Goal: Task Accomplishment & Management: Manage account settings

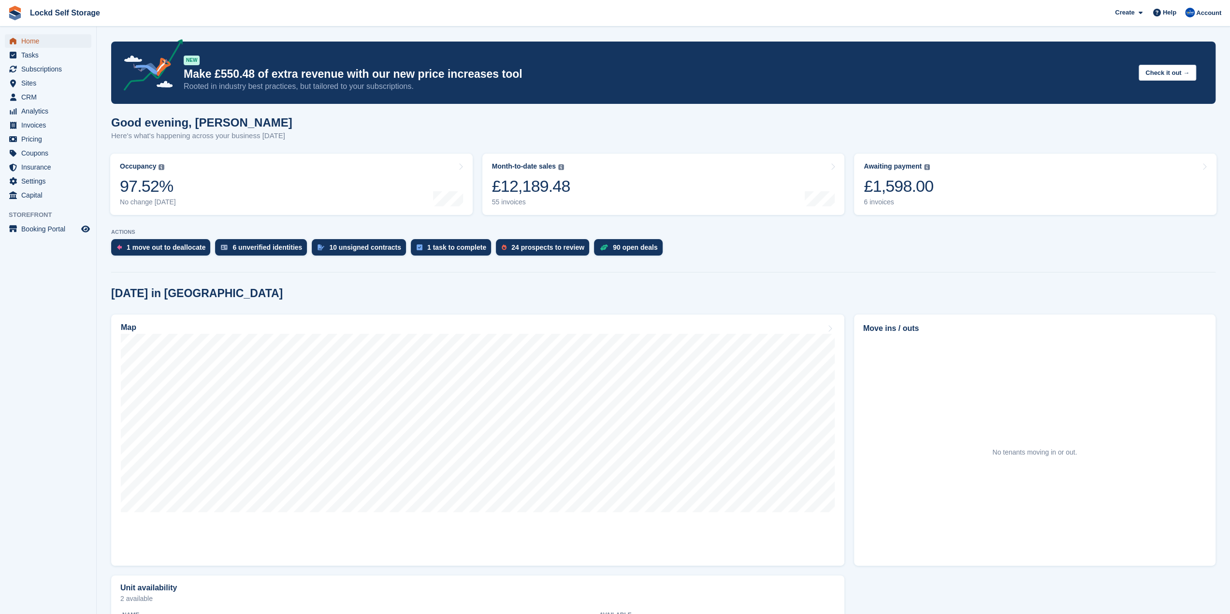
drag, startPoint x: 0, startPoint y: 0, endPoint x: 34, endPoint y: 36, distance: 49.6
click at [34, 36] on span "Home" at bounding box center [50, 41] width 58 height 14
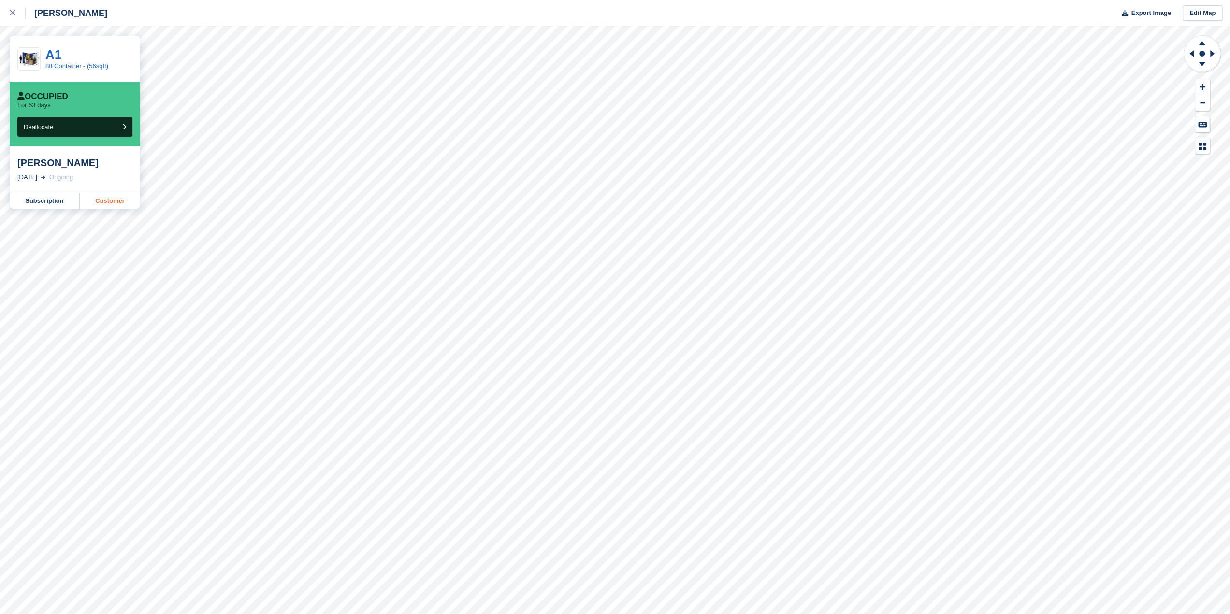
click at [112, 206] on link "Customer" at bounding box center [110, 200] width 60 height 15
click at [8, 15] on link at bounding box center [13, 13] width 26 height 26
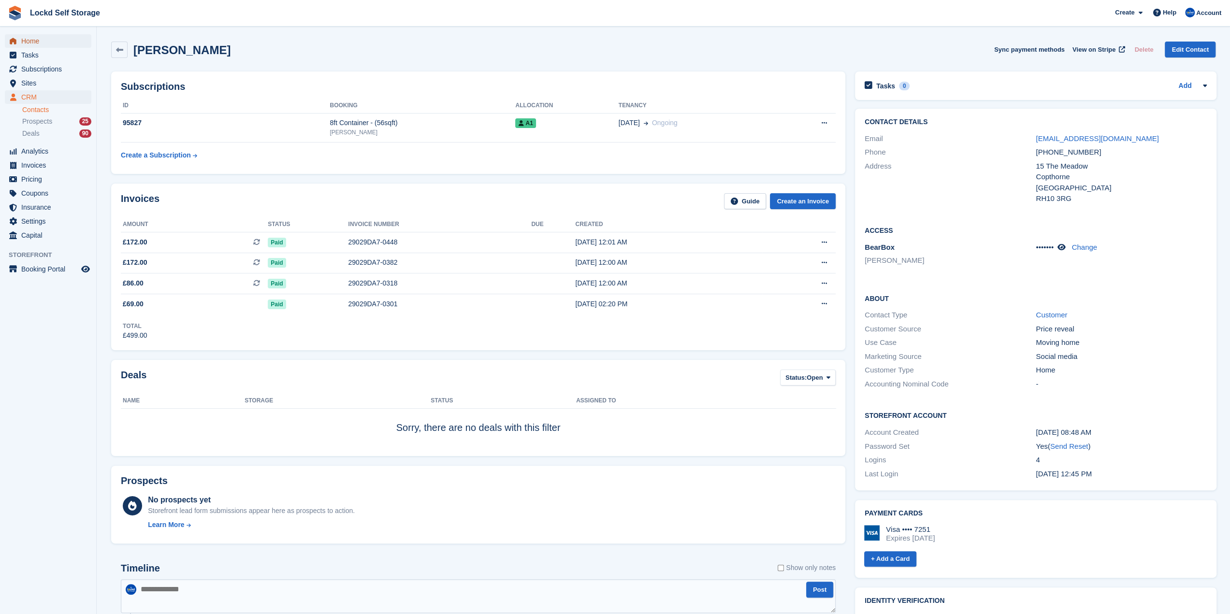
click at [51, 37] on span "Home" at bounding box center [50, 41] width 58 height 14
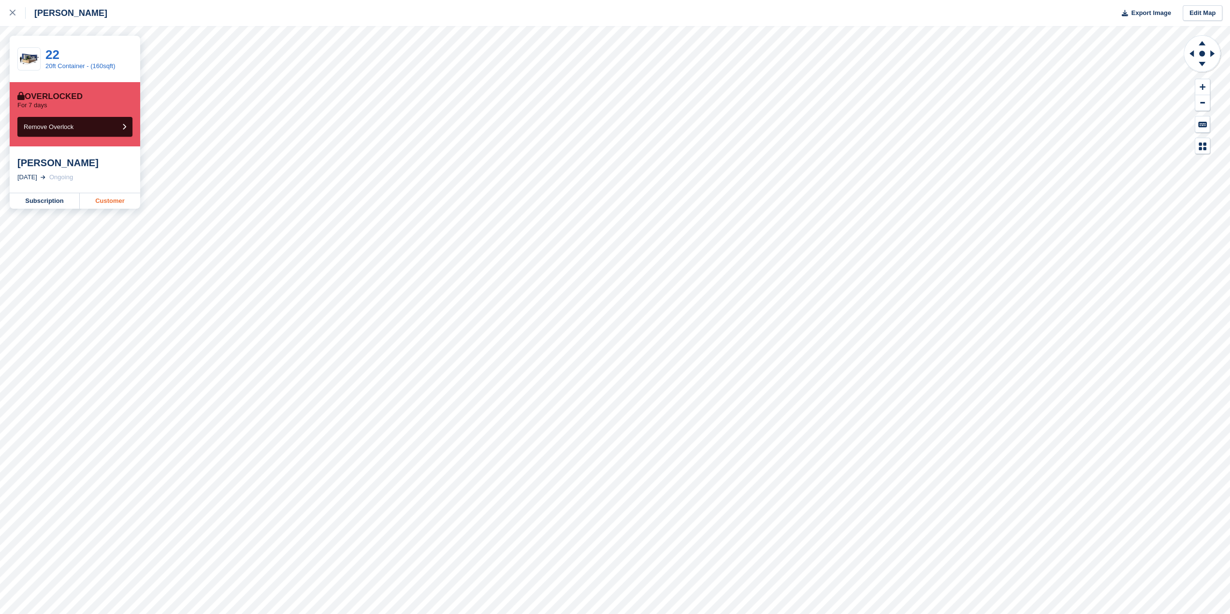
click at [103, 194] on link "Customer" at bounding box center [110, 200] width 60 height 15
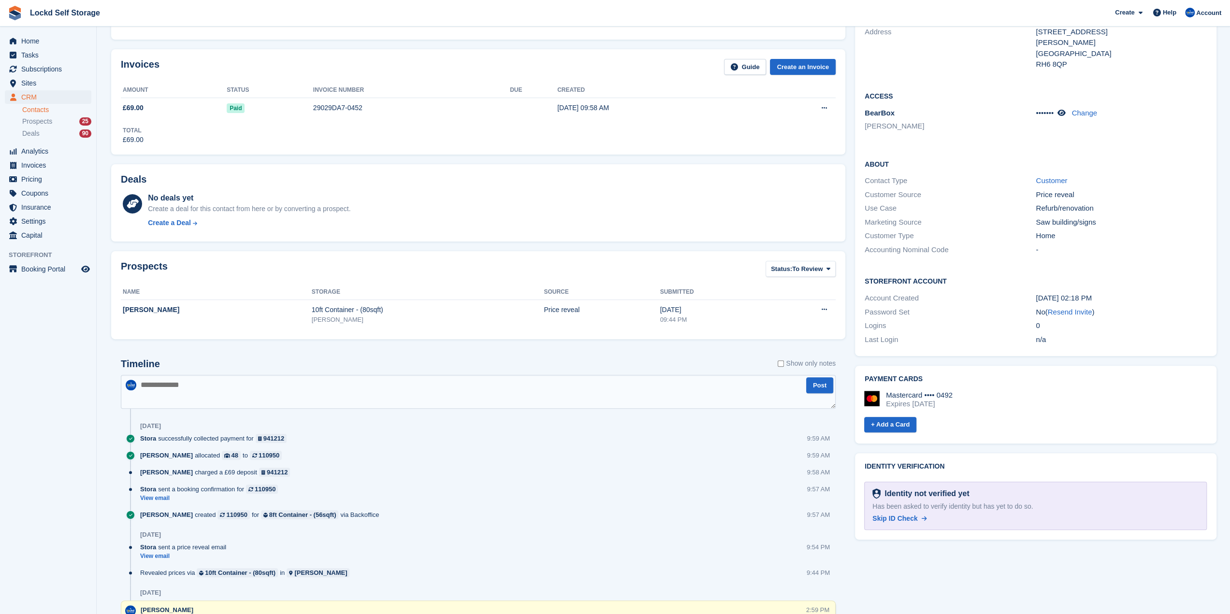
scroll to position [145, 0]
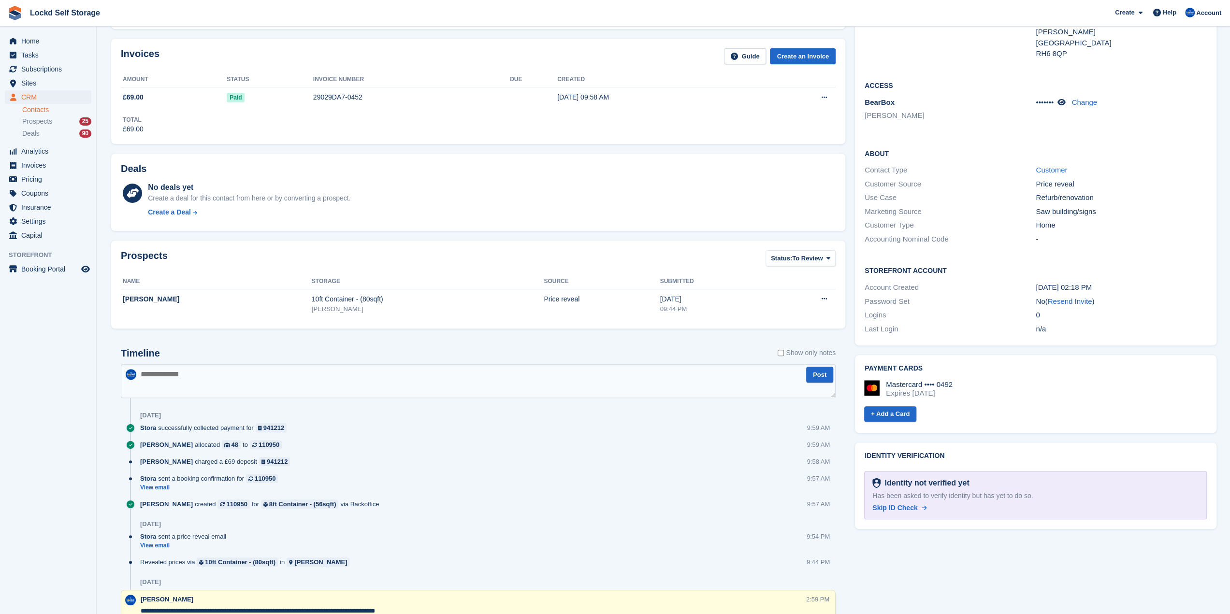
click at [219, 373] on textarea at bounding box center [478, 381] width 715 height 34
type textarea "**********"
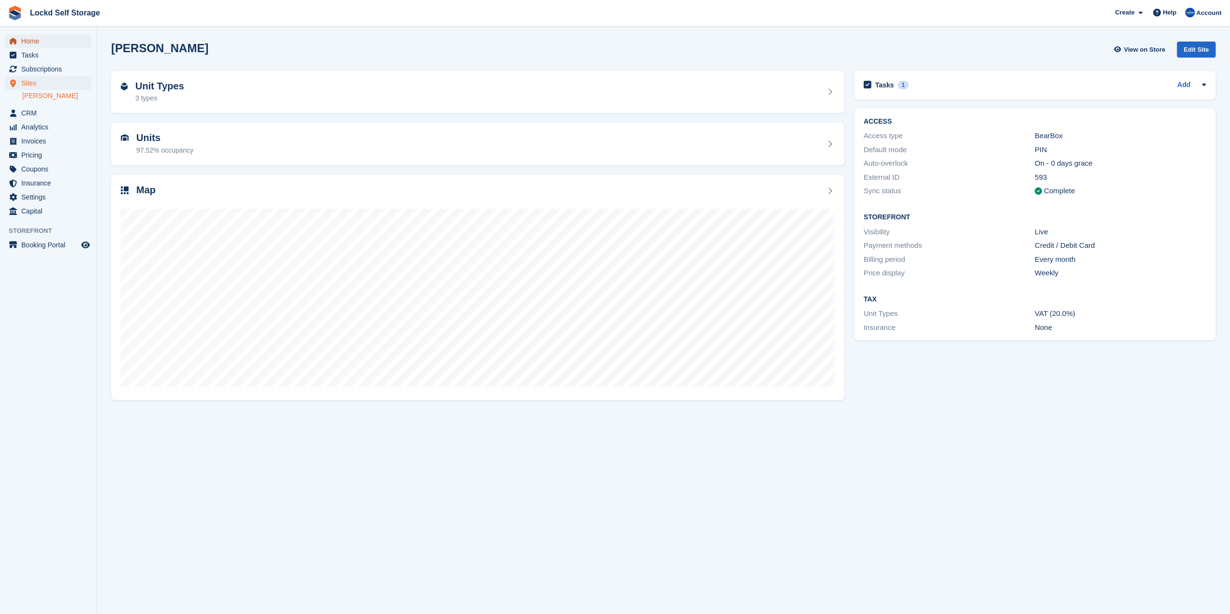
click at [41, 38] on span "Home" at bounding box center [50, 41] width 58 height 14
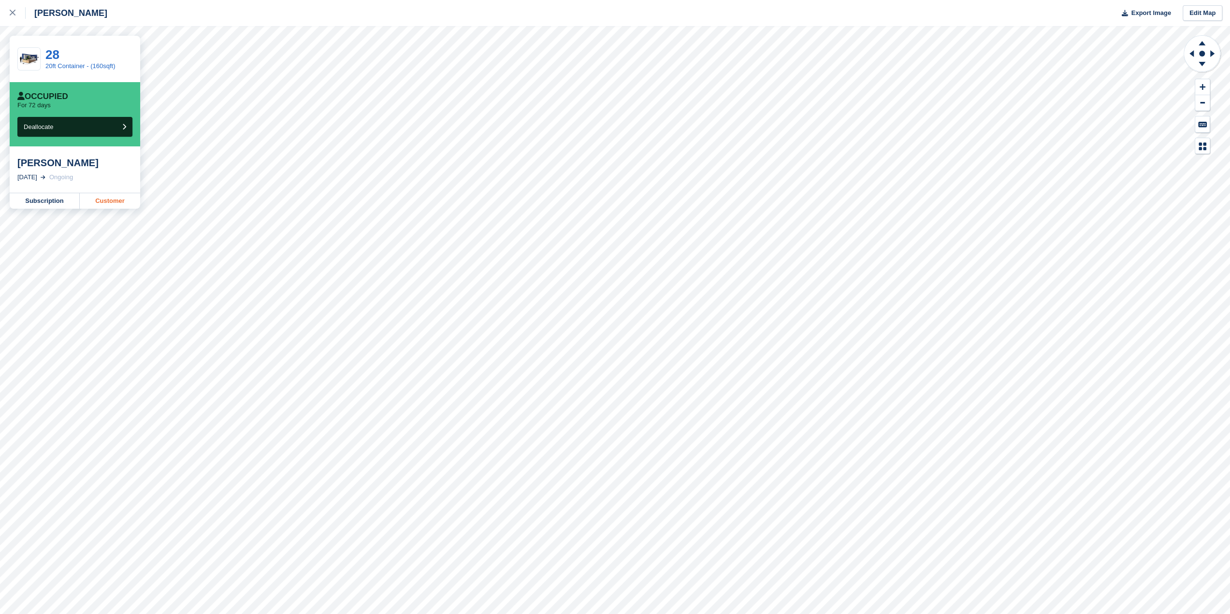
click at [97, 200] on link "Customer" at bounding box center [110, 200] width 60 height 15
click at [18, 18] on div at bounding box center [18, 13] width 16 height 12
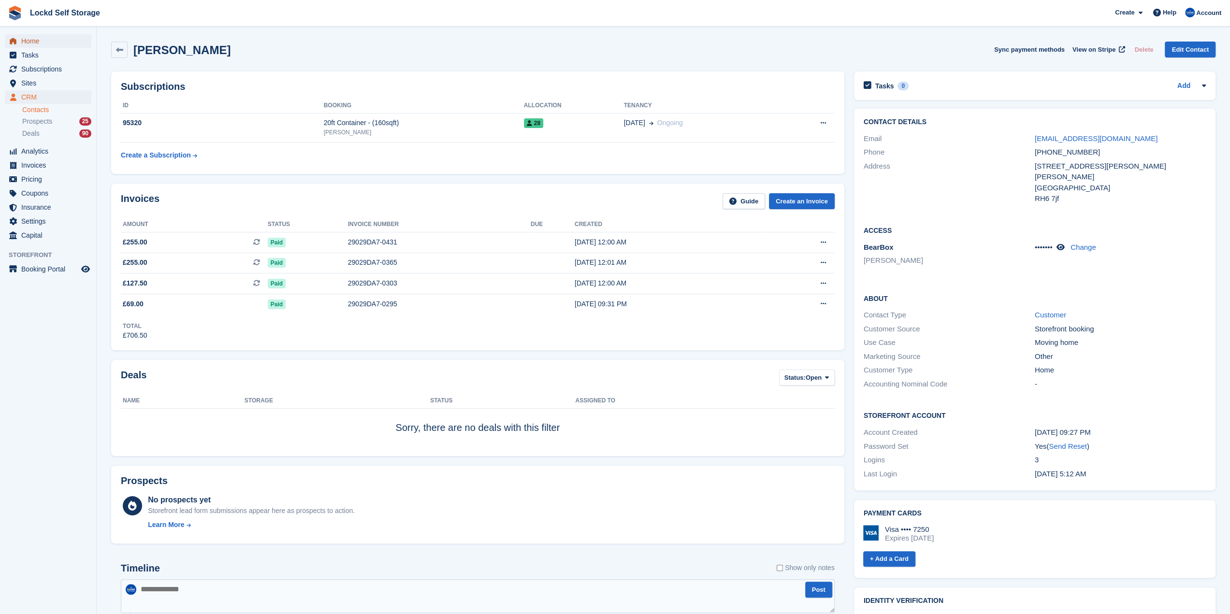
click at [61, 39] on span "Home" at bounding box center [50, 41] width 58 height 14
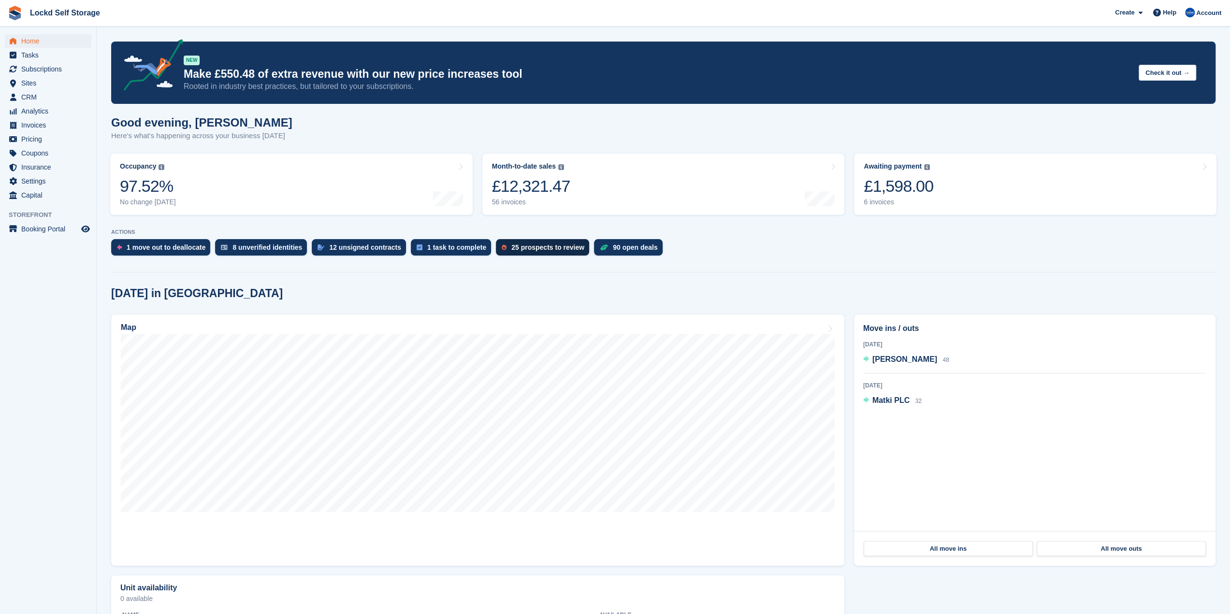
click at [528, 254] on div "25 prospects to review" at bounding box center [542, 247] width 93 height 16
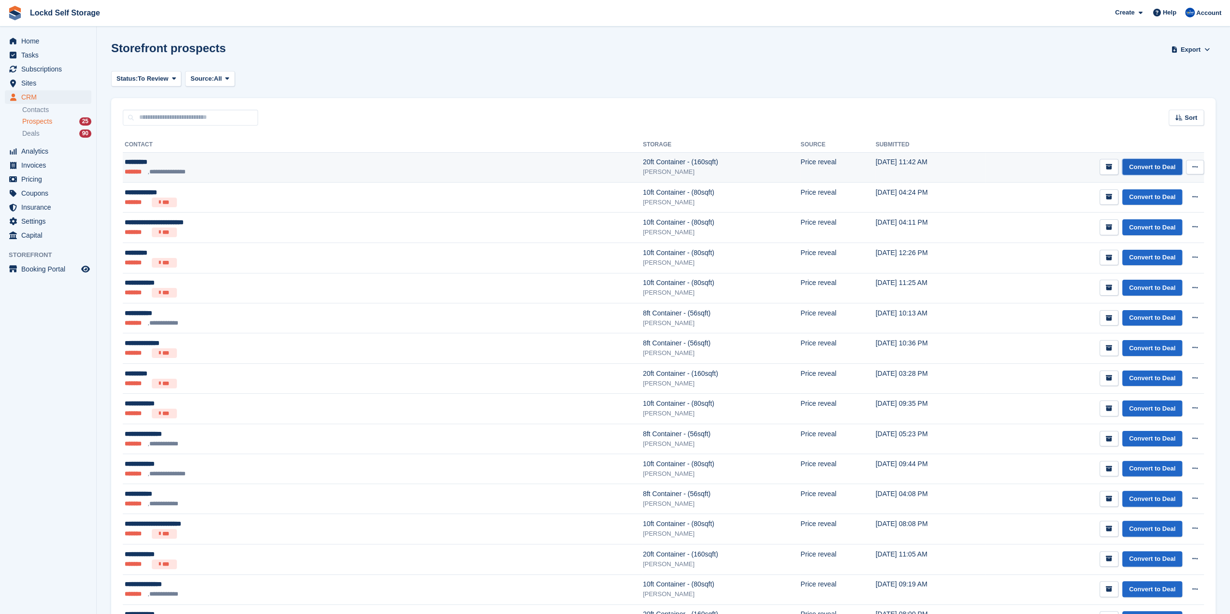
click at [1149, 174] on link "Convert to Deal" at bounding box center [1152, 167] width 60 height 16
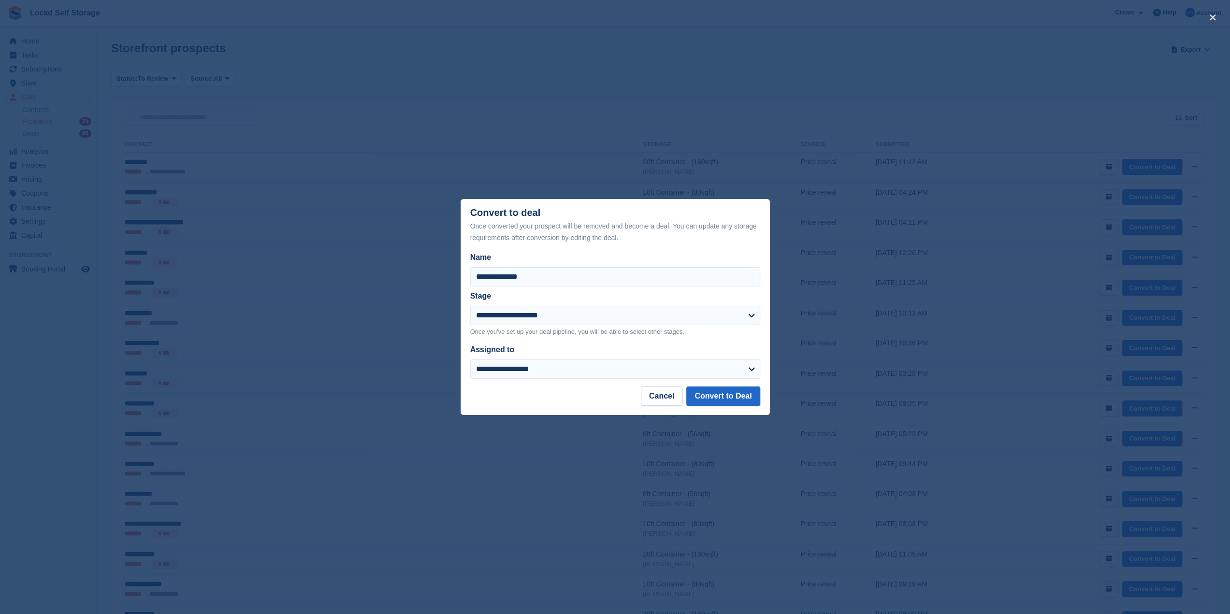
click at [925, 175] on div "close" at bounding box center [615, 307] width 1230 height 614
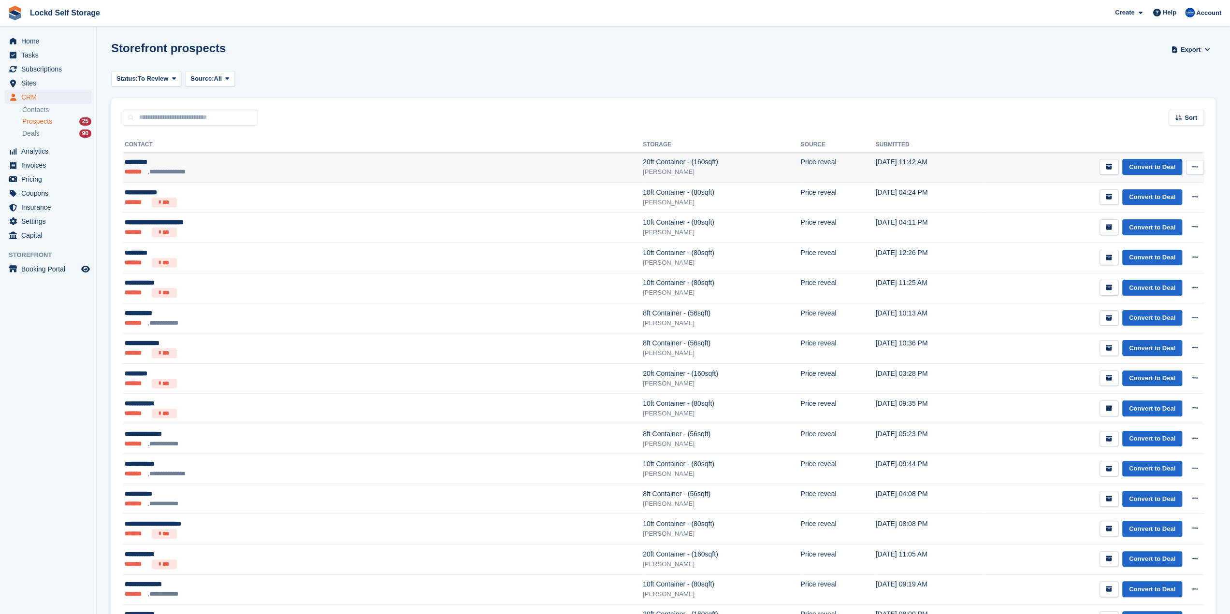
click at [1193, 165] on icon at bounding box center [1195, 167] width 5 height 6
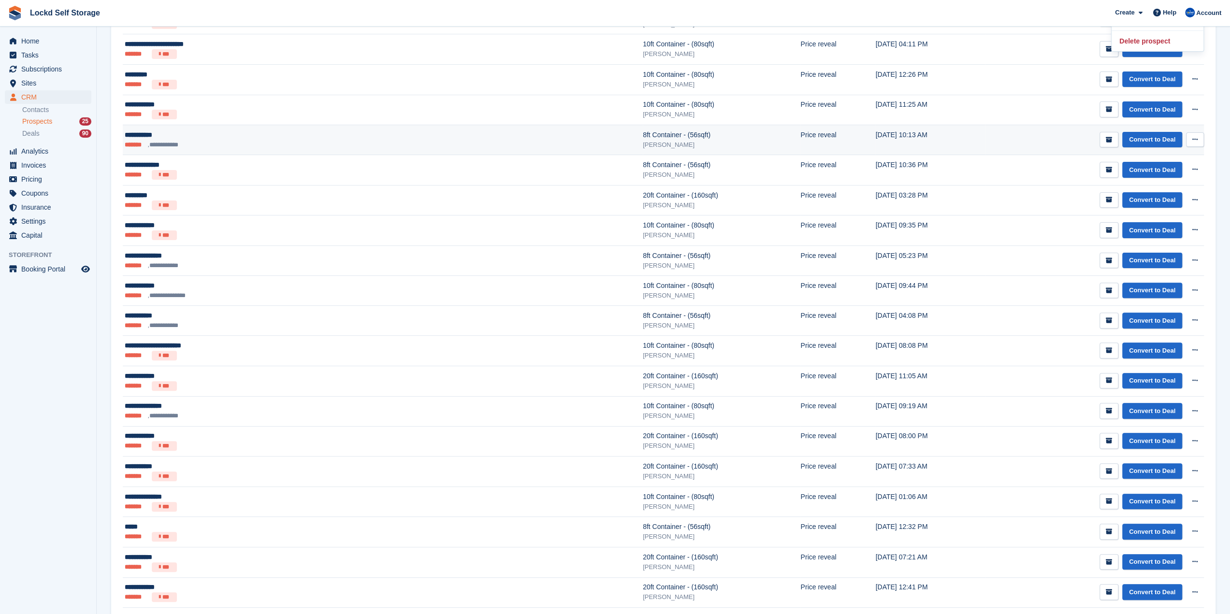
scroll to position [193, 0]
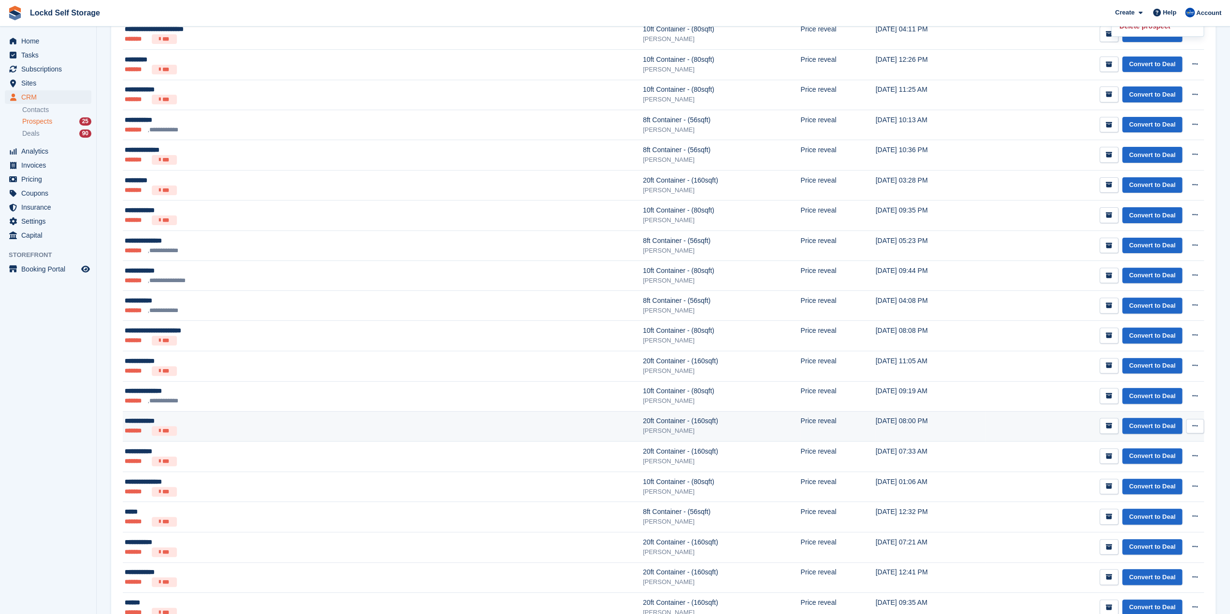
click at [155, 418] on div "**********" at bounding box center [248, 421] width 246 height 10
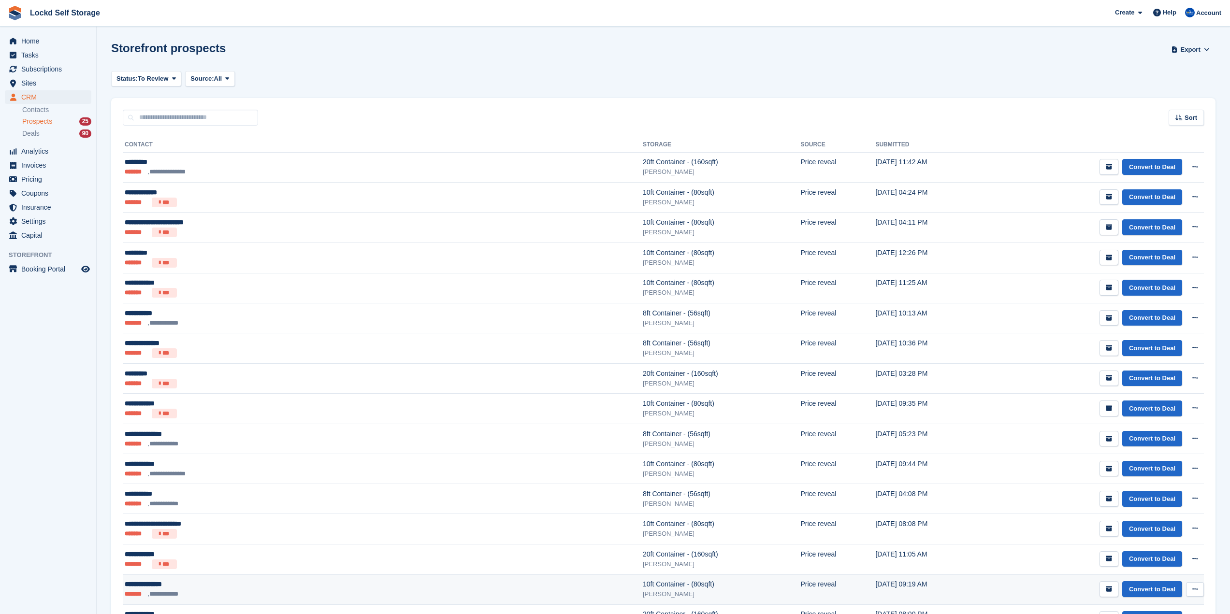
scroll to position [193, 0]
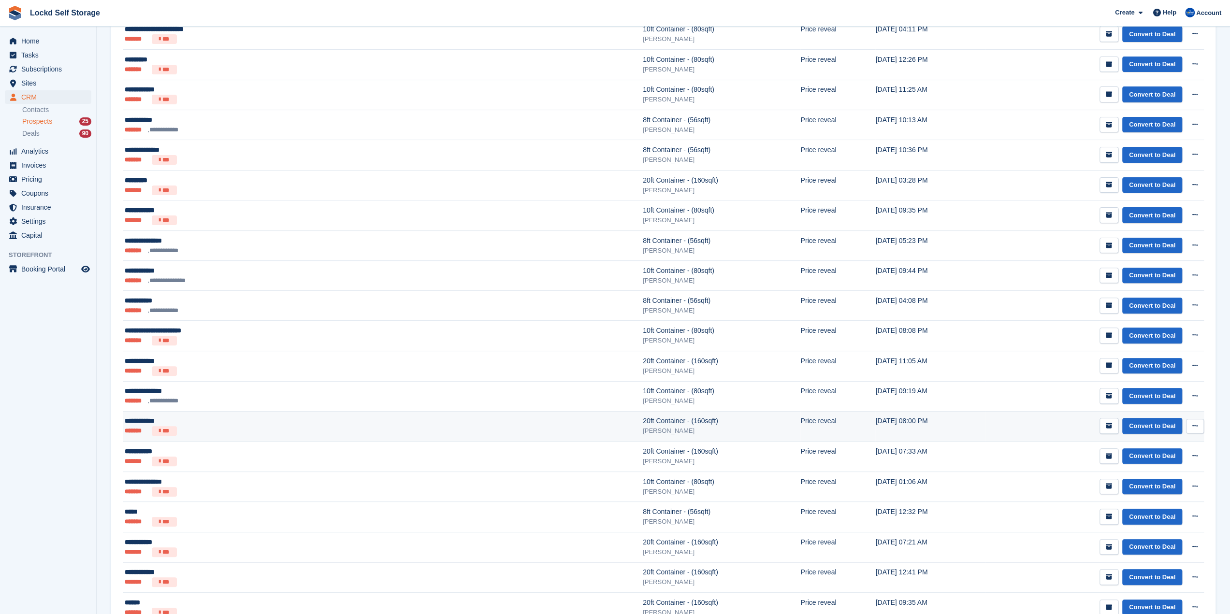
click at [1191, 422] on button at bounding box center [1195, 426] width 18 height 15
click at [1139, 472] on p "Delete prospect" at bounding box center [1158, 478] width 84 height 13
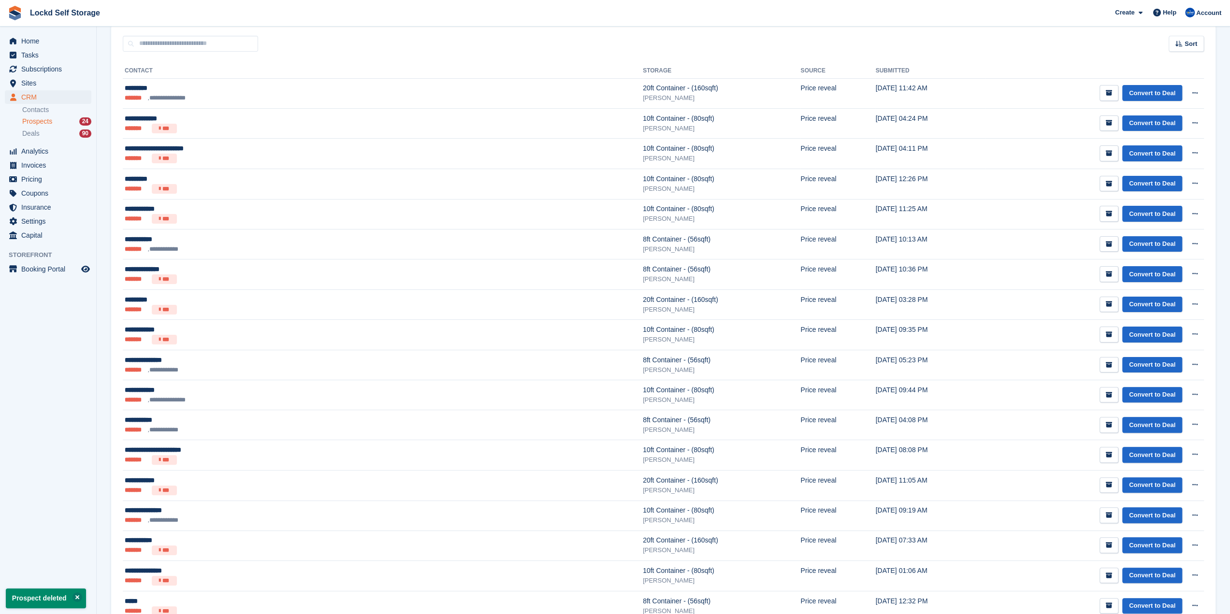
scroll to position [0, 0]
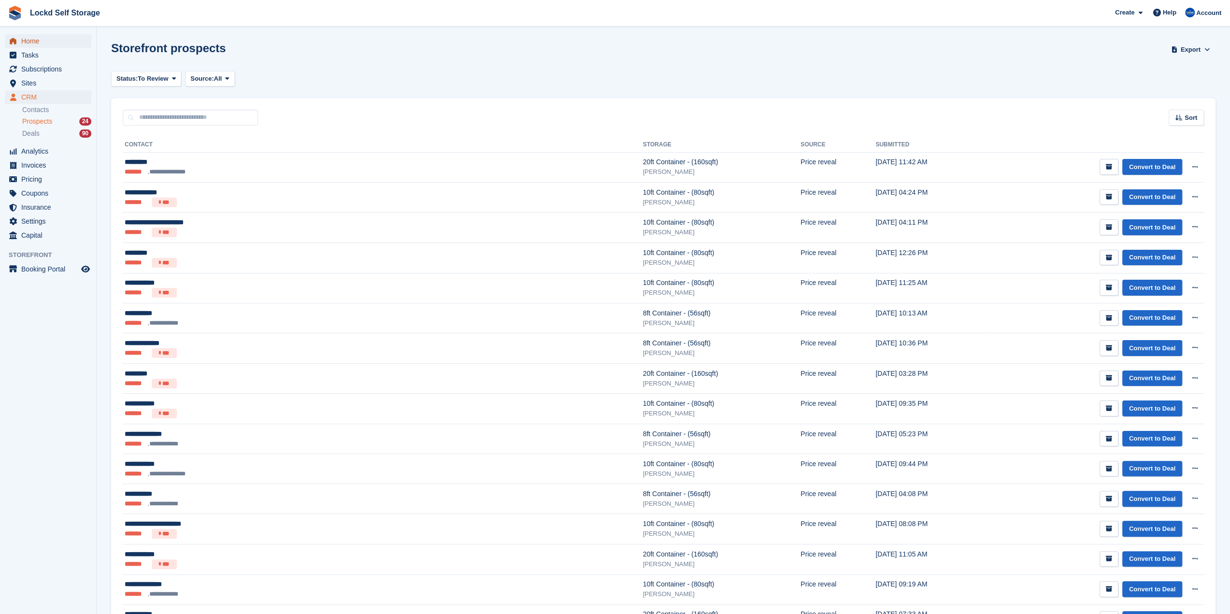
click at [37, 47] on span "Home" at bounding box center [50, 41] width 58 height 14
